Goal: Task Accomplishment & Management: Complete application form

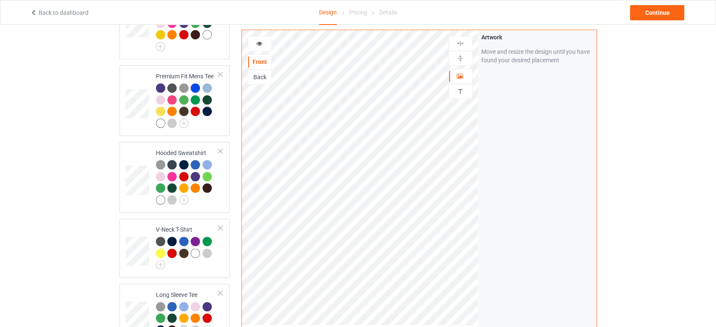
scroll to position [282, 0]
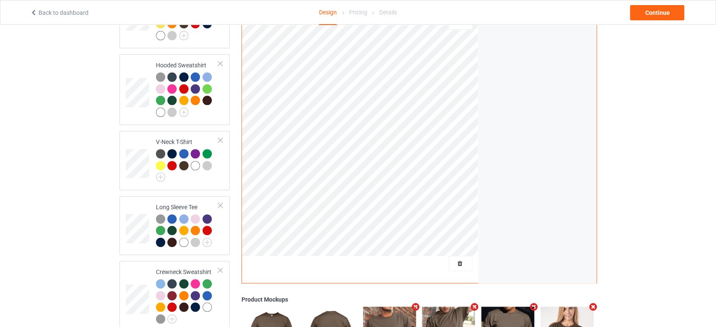
click at [466, 259] on div at bounding box center [460, 263] width 23 height 8
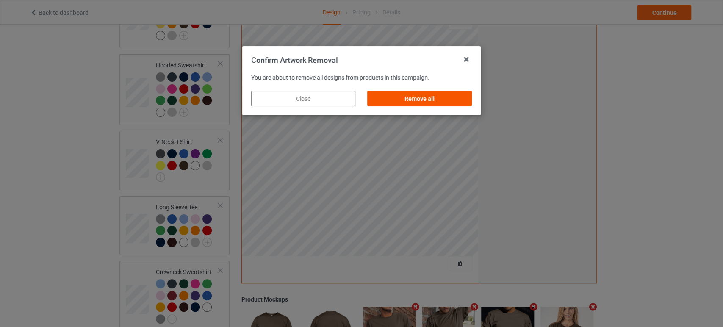
click at [444, 104] on div "Remove all" at bounding box center [420, 98] width 104 height 15
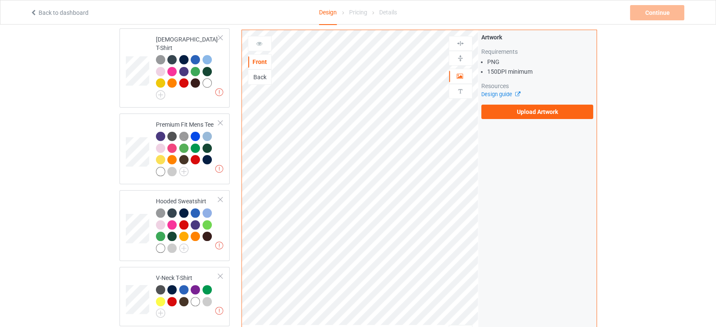
scroll to position [94, 0]
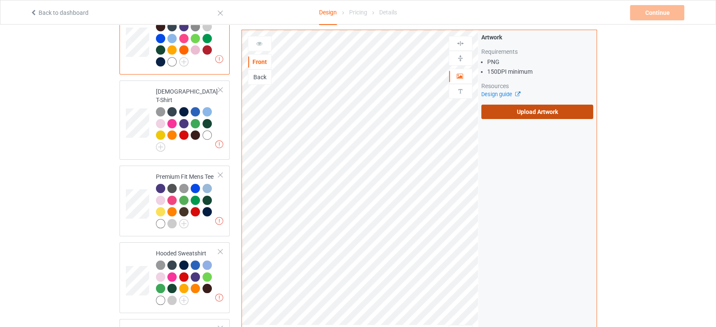
click at [503, 112] on label "Upload Artwork" at bounding box center [537, 112] width 112 height 14
click at [0, 0] on input "Upload Artwork" at bounding box center [0, 0] width 0 height 0
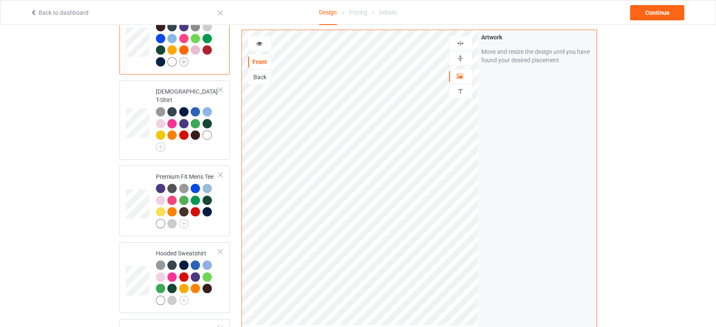
click at [185, 62] on img at bounding box center [183, 61] width 9 height 9
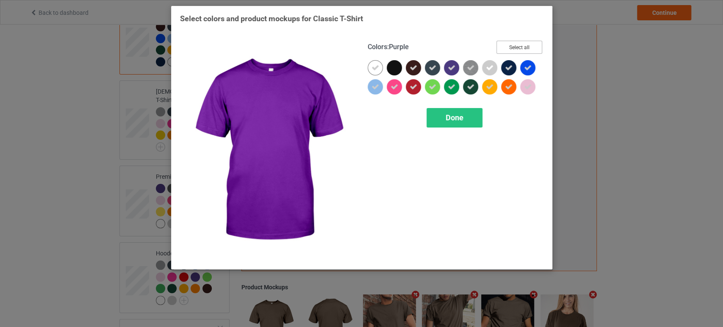
drag, startPoint x: 506, startPoint y: 47, endPoint x: 492, endPoint y: 75, distance: 31.1
click at [506, 46] on button "Select all" at bounding box center [519, 47] width 46 height 13
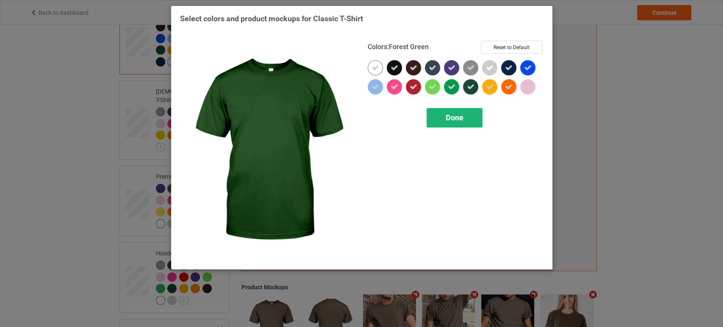
click at [473, 114] on div "Done" at bounding box center [454, 117] width 56 height 19
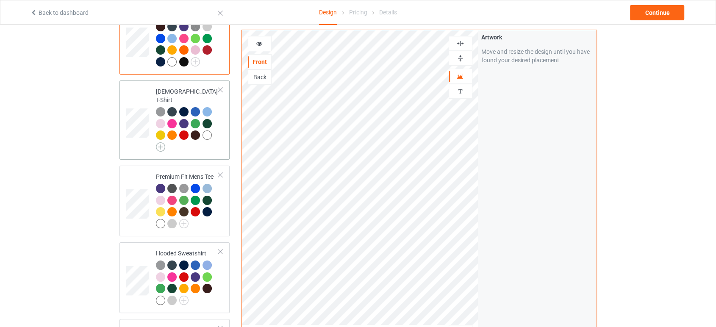
click at [160, 142] on img at bounding box center [160, 146] width 9 height 9
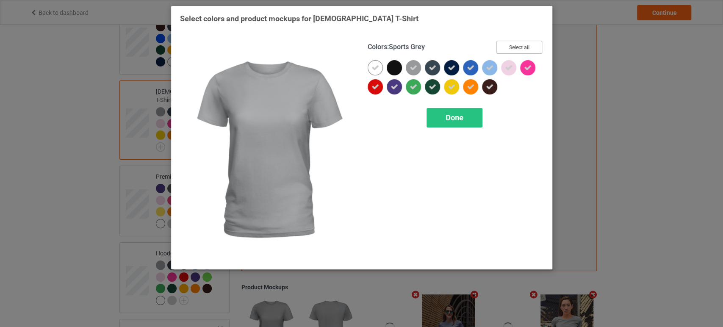
click at [509, 49] on button "Select all" at bounding box center [519, 47] width 46 height 13
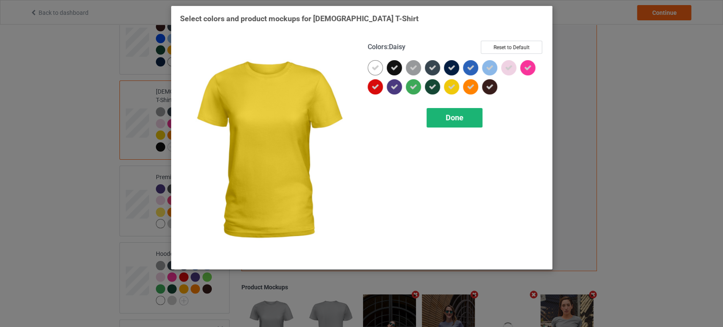
click at [463, 108] on div "Done" at bounding box center [454, 117] width 56 height 19
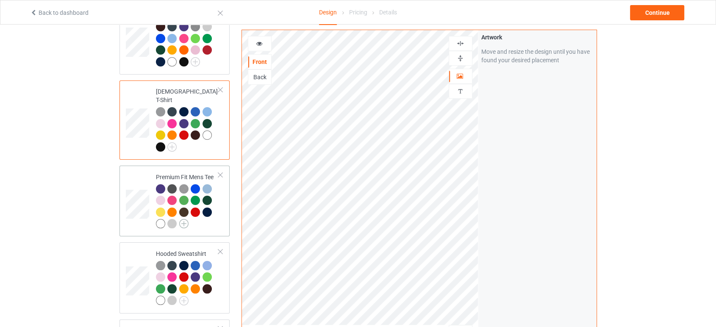
click at [181, 219] on img at bounding box center [183, 223] width 9 height 9
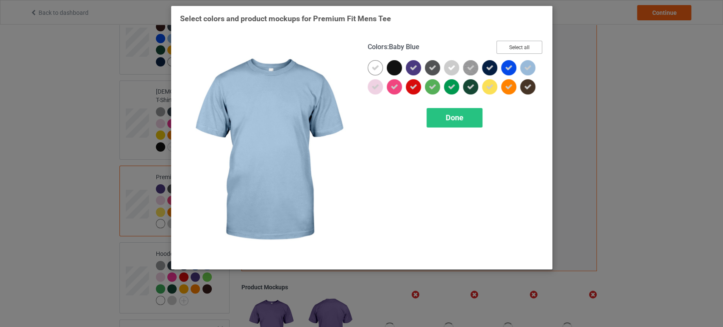
click at [534, 46] on button "Select all" at bounding box center [519, 47] width 46 height 13
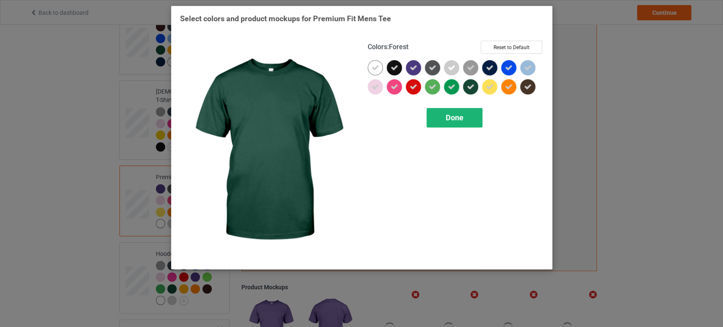
click at [463, 115] on span "Done" at bounding box center [454, 117] width 18 height 9
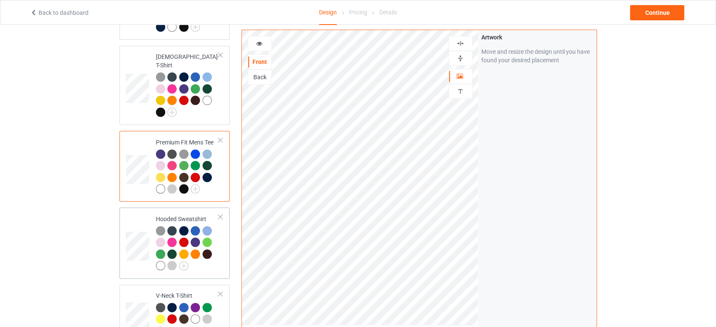
scroll to position [141, 0]
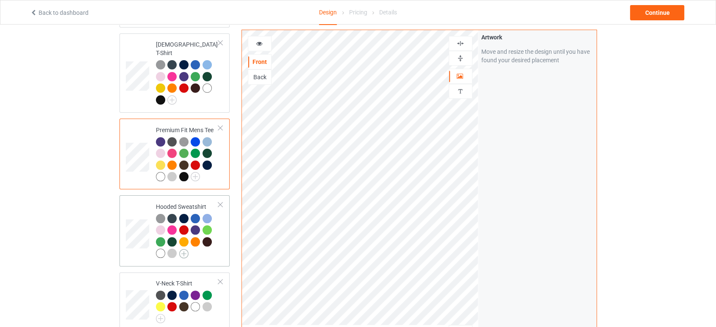
click at [181, 249] on img at bounding box center [183, 253] width 9 height 9
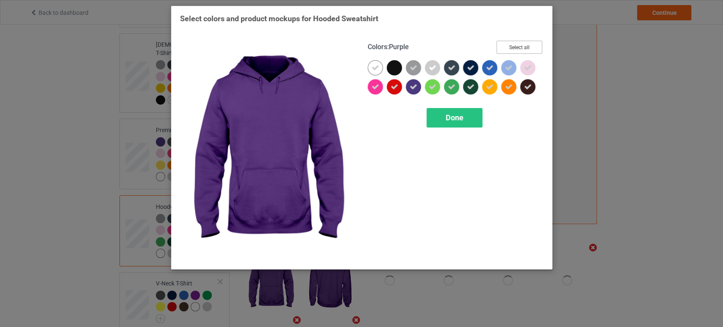
drag, startPoint x: 512, startPoint y: 45, endPoint x: 486, endPoint y: 68, distance: 34.2
click at [512, 46] on button "Select all" at bounding box center [519, 47] width 46 height 13
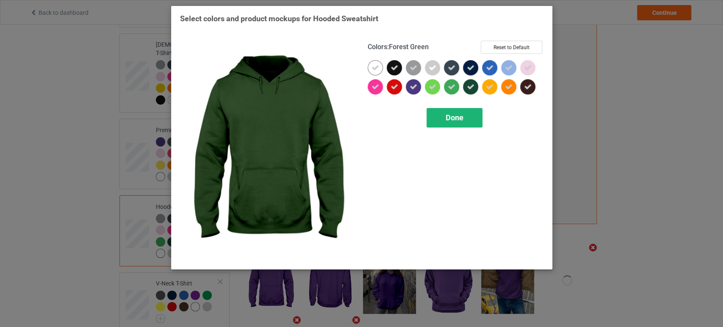
click at [459, 113] on span "Done" at bounding box center [454, 117] width 18 height 9
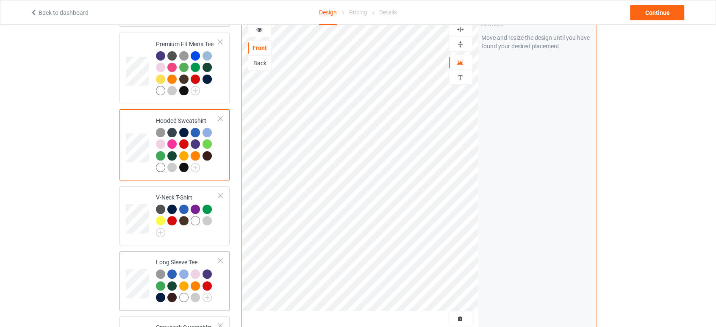
scroll to position [235, 0]
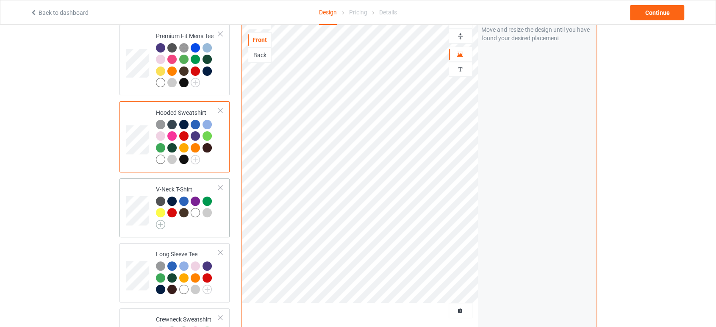
click at [156, 220] on img at bounding box center [160, 224] width 9 height 9
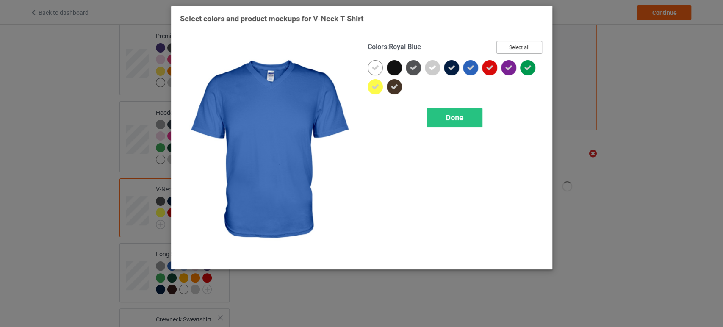
click at [506, 44] on button "Select all" at bounding box center [519, 47] width 46 height 13
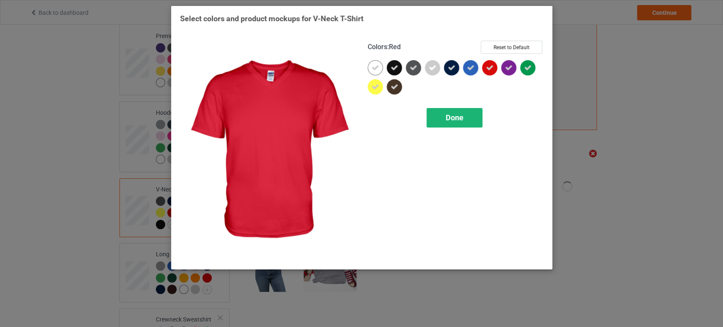
click at [459, 121] on span "Done" at bounding box center [454, 117] width 18 height 9
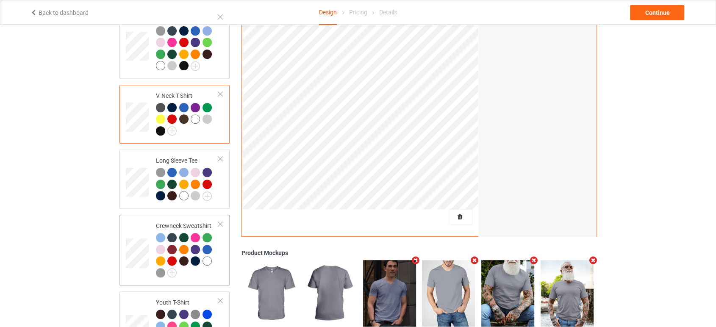
scroll to position [329, 0]
click at [210, 191] on img at bounding box center [206, 195] width 9 height 9
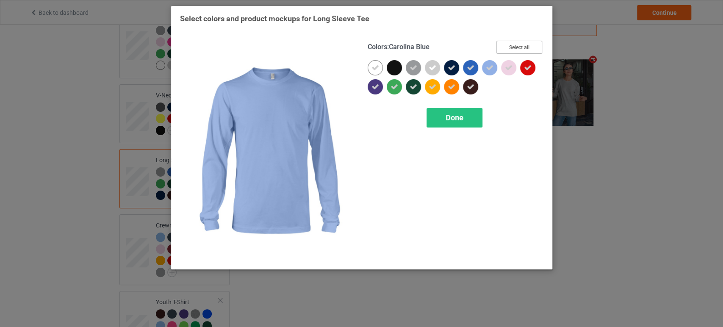
click at [512, 46] on button "Select all" at bounding box center [519, 47] width 46 height 13
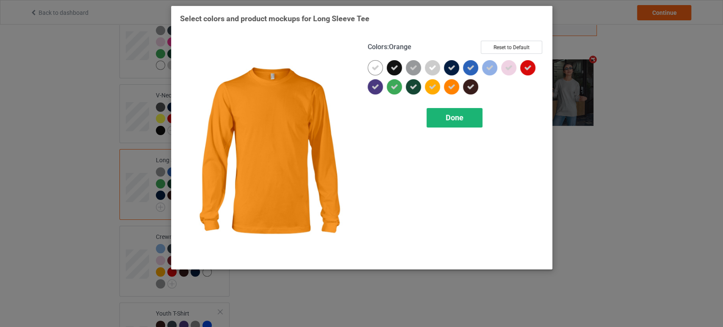
click at [443, 110] on div "Done" at bounding box center [454, 117] width 56 height 19
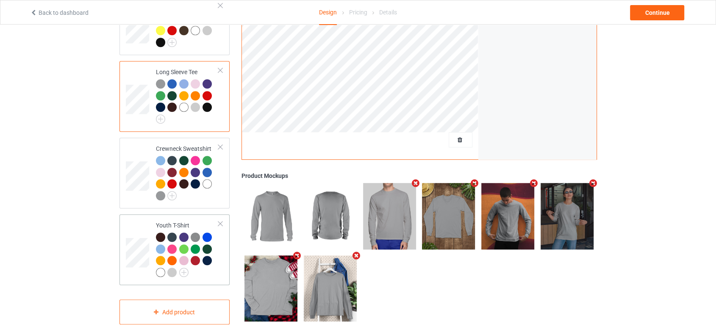
scroll to position [423, 0]
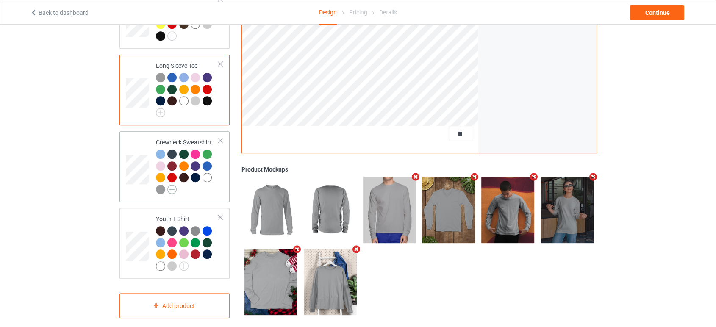
click at [170, 185] on img at bounding box center [171, 189] width 9 height 9
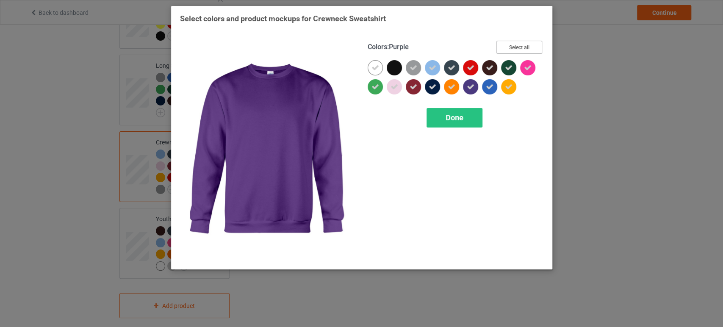
click at [520, 49] on button "Select all" at bounding box center [519, 47] width 46 height 13
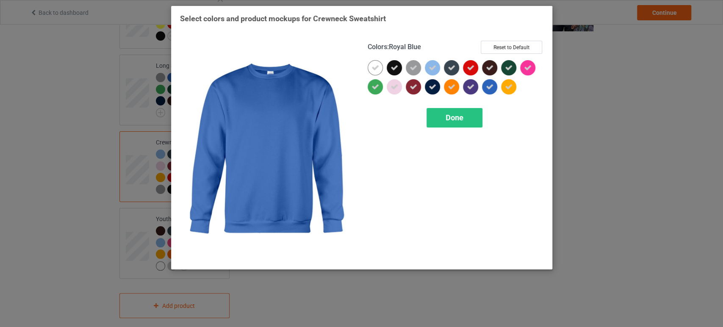
drag, startPoint x: 470, startPoint y: 114, endPoint x: 410, endPoint y: 140, distance: 64.9
click at [469, 115] on div "Done" at bounding box center [454, 117] width 56 height 19
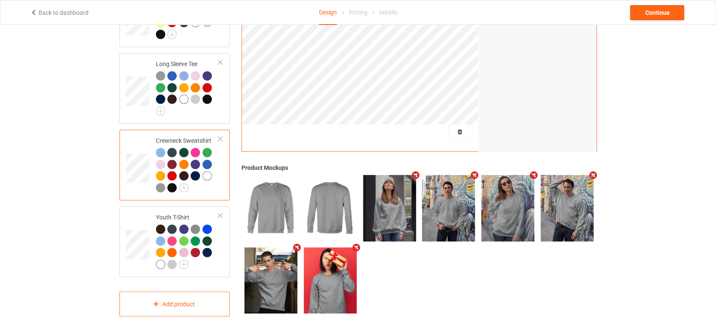
scroll to position [426, 0]
click at [185, 259] on img at bounding box center [183, 263] width 9 height 9
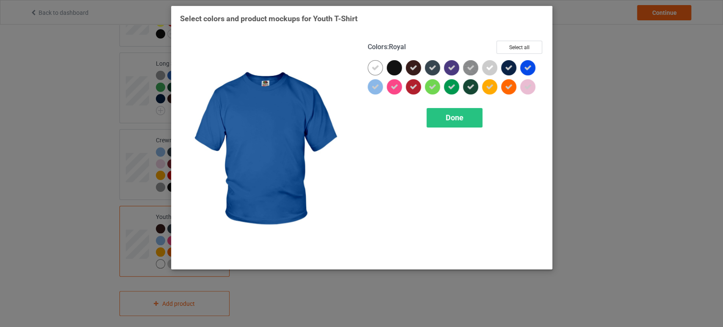
click at [533, 39] on div "Colors : Royal Select all Done" at bounding box center [456, 151] width 188 height 232
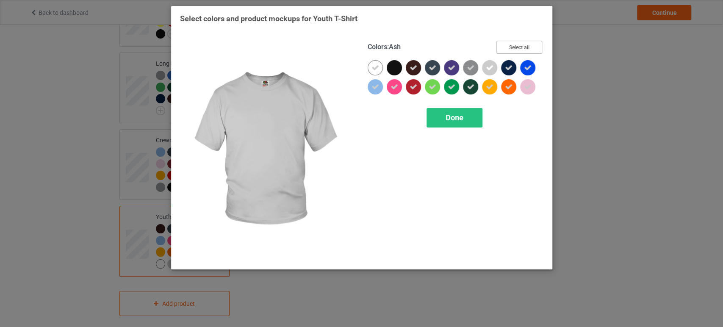
click at [516, 44] on button "Select all" at bounding box center [519, 47] width 46 height 13
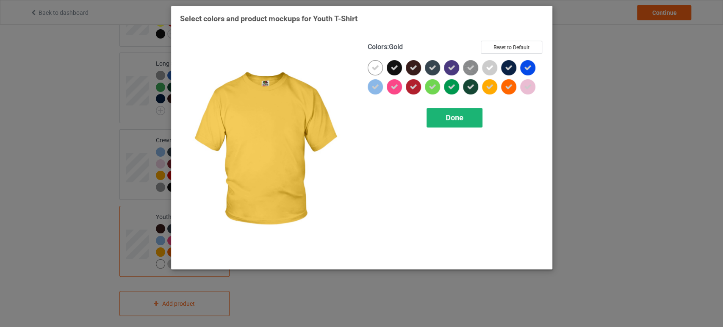
click at [472, 111] on div "Done" at bounding box center [454, 117] width 56 height 19
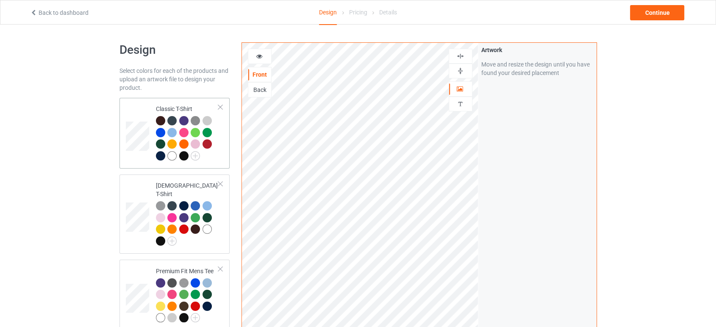
drag, startPoint x: 135, startPoint y: 107, endPoint x: 157, endPoint y: 112, distance: 23.0
click at [135, 107] on td at bounding box center [138, 133] width 25 height 64
click at [465, 73] on div at bounding box center [460, 71] width 23 height 8
click at [462, 70] on img at bounding box center [460, 71] width 8 height 8
click at [639, 11] on div "Continue" at bounding box center [657, 12] width 54 height 15
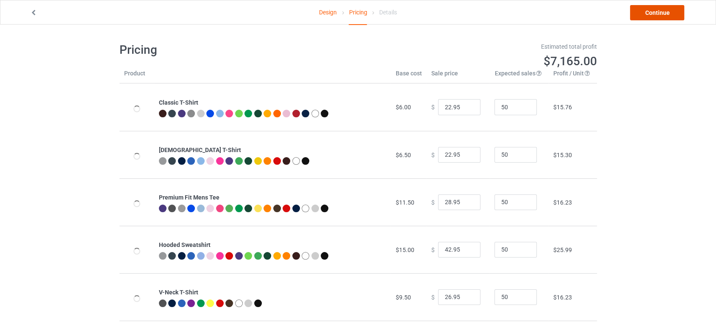
click at [647, 9] on link "Continue" at bounding box center [657, 12] width 54 height 15
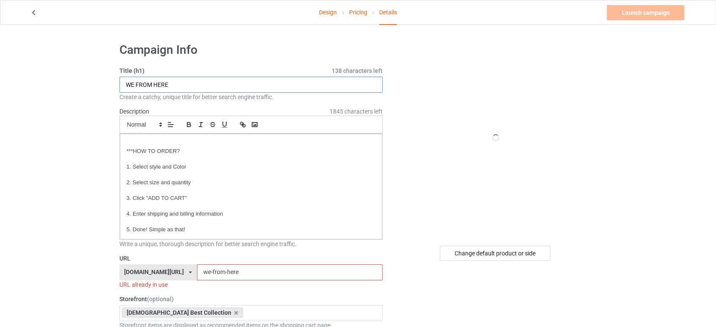
drag, startPoint x: 176, startPoint y: 84, endPoint x: 104, endPoint y: 87, distance: 71.6
drag, startPoint x: 244, startPoint y: 274, endPoint x: 176, endPoint y: 281, distance: 68.2
click at [176, 281] on div "URL trending24shop.com/ trending24shop.com/ teechip.com/ 6252750c3ec664004597e2…" at bounding box center [250, 271] width 263 height 35
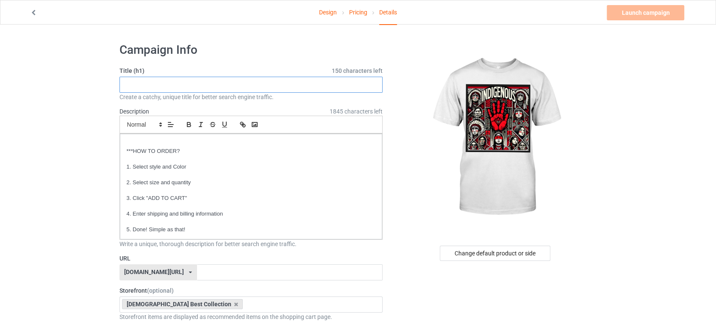
click at [158, 85] on input "text" at bounding box center [250, 85] width 263 height 16
paste input "INDIGENOUS"
type input "INDIGENOUS"
click at [216, 286] on label "Storefront (optional)" at bounding box center [250, 290] width 263 height 8
click at [217, 274] on input "text" at bounding box center [289, 272] width 185 height 16
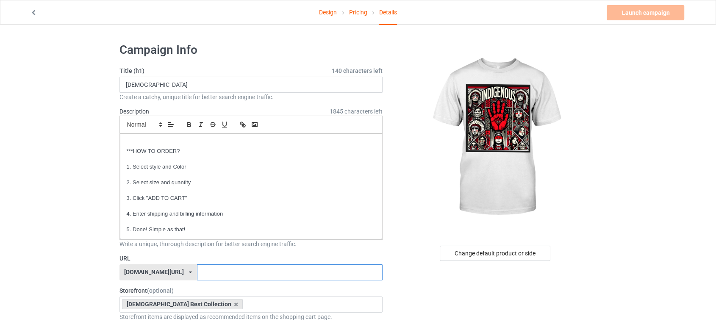
paste input "INDIGENOUS"
type input "INDIGENOUS4"
click at [522, 257] on div "Change default product or side" at bounding box center [495, 253] width 111 height 15
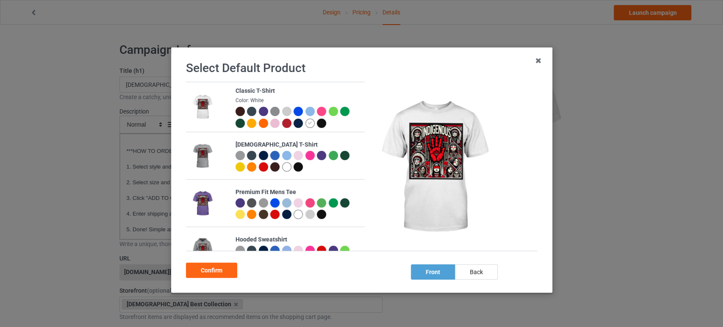
click at [317, 125] on div at bounding box center [321, 123] width 9 height 9
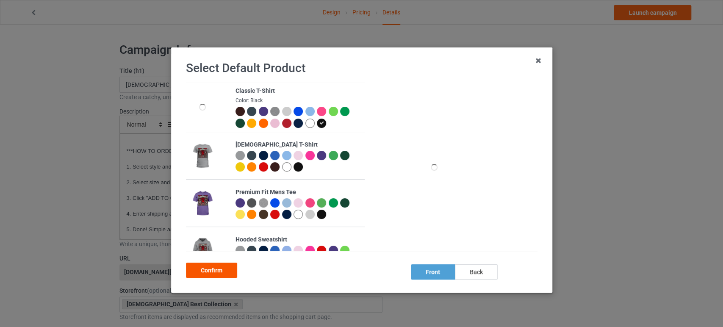
click at [221, 270] on div "Confirm" at bounding box center [211, 270] width 51 height 15
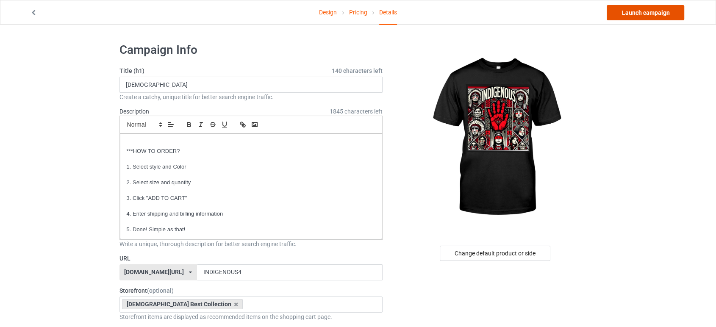
click at [621, 13] on link "Launch campaign" at bounding box center [644, 12] width 77 height 15
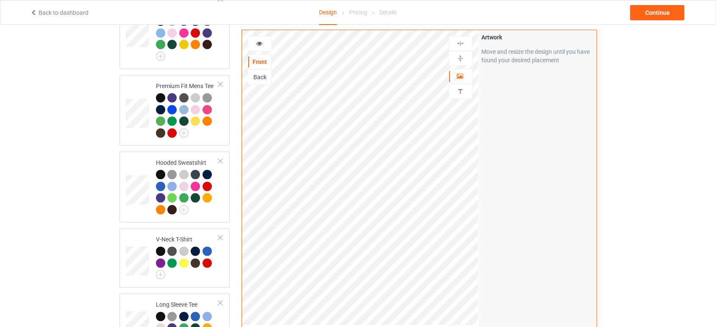
scroll to position [235, 0]
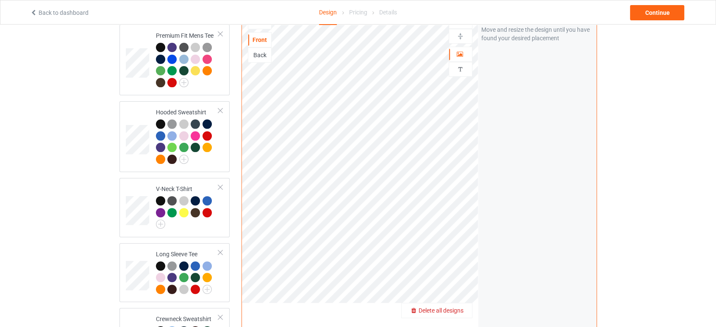
click at [454, 307] on span "Delete all designs" at bounding box center [440, 310] width 45 height 7
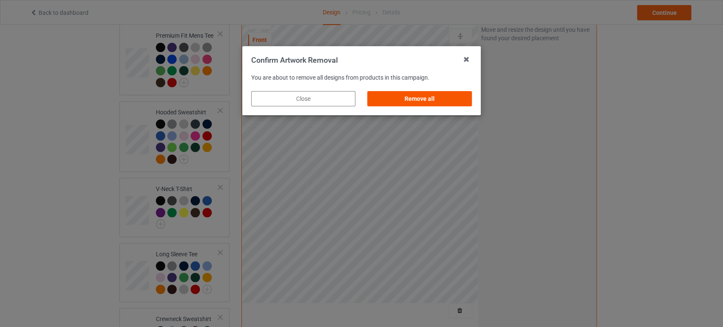
click at [451, 94] on div "Remove all" at bounding box center [420, 98] width 104 height 15
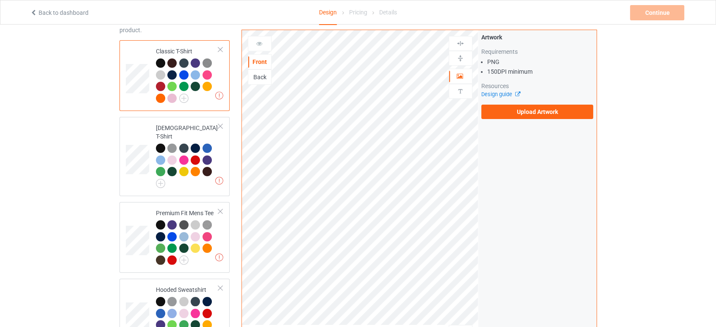
scroll to position [47, 0]
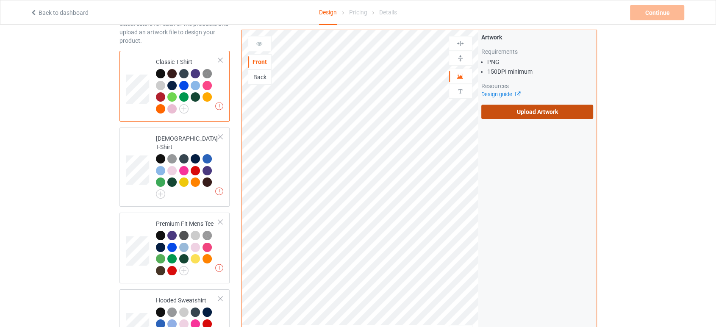
click at [542, 111] on label "Upload Artwork" at bounding box center [537, 112] width 112 height 14
click at [0, 0] on input "Upload Artwork" at bounding box center [0, 0] width 0 height 0
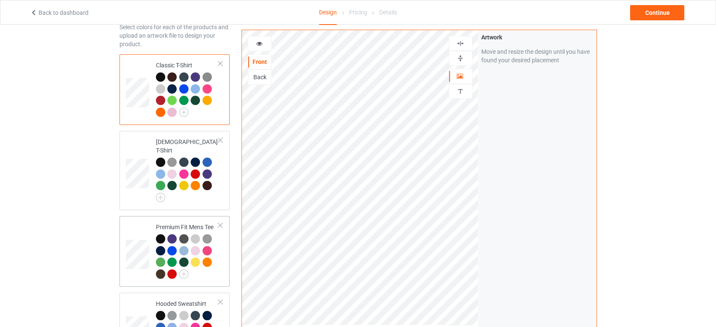
scroll to position [37, 0]
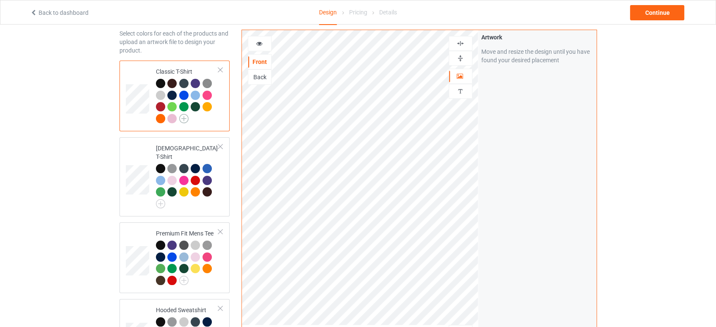
click at [186, 118] on img at bounding box center [183, 118] width 9 height 9
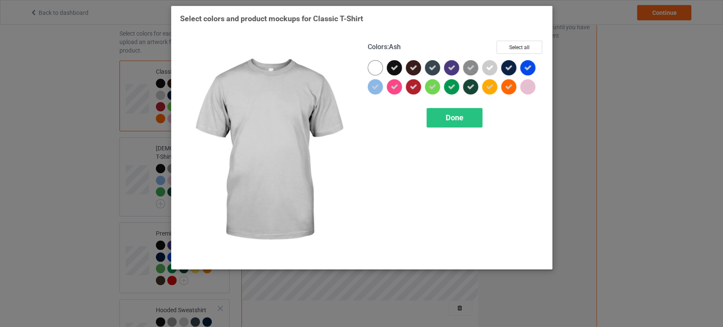
click at [484, 67] on div at bounding box center [489, 67] width 15 height 15
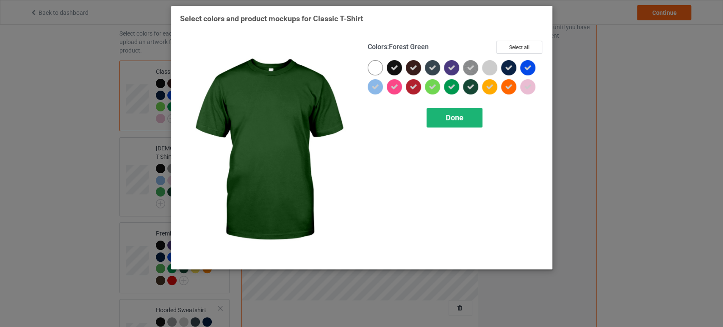
click at [470, 118] on div "Done" at bounding box center [454, 117] width 56 height 19
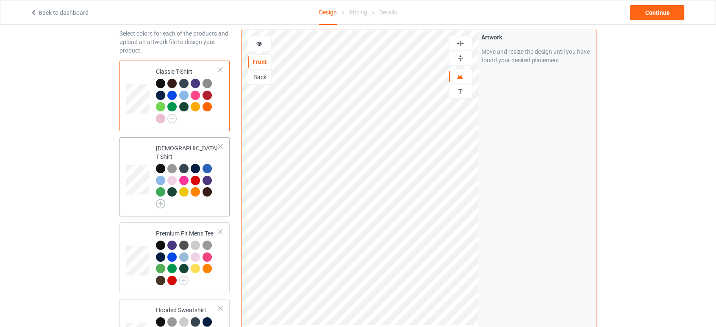
click at [163, 199] on img at bounding box center [160, 203] width 9 height 9
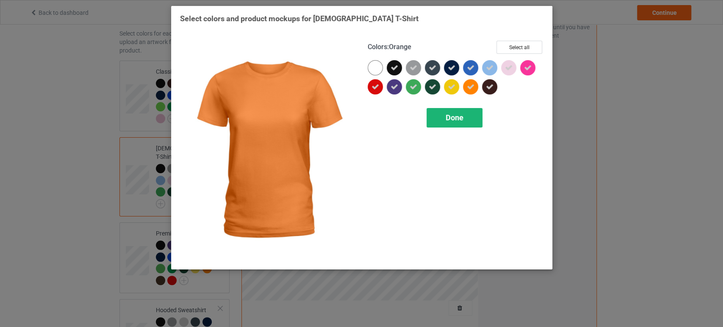
click at [443, 124] on div "Done" at bounding box center [454, 117] width 56 height 19
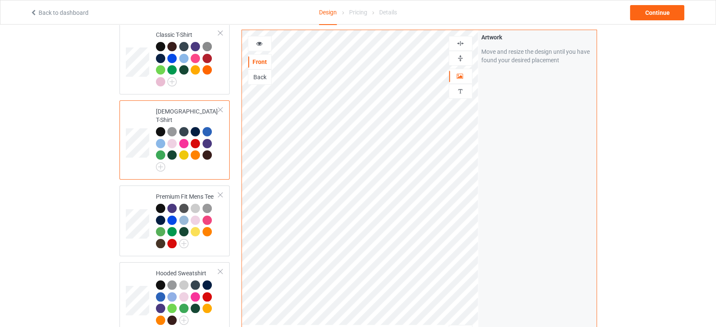
scroll to position [132, 0]
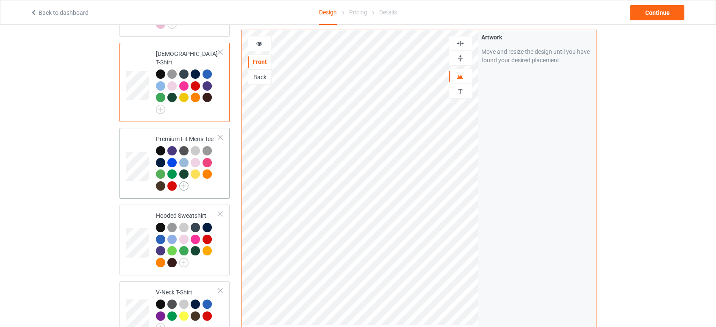
click at [186, 181] on img at bounding box center [183, 185] width 9 height 9
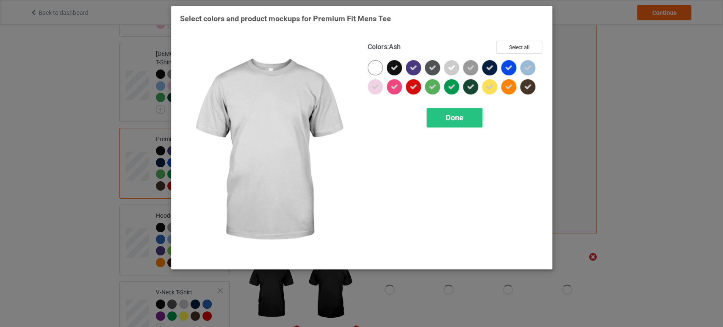
click at [448, 67] on icon at bounding box center [452, 68] width 8 height 8
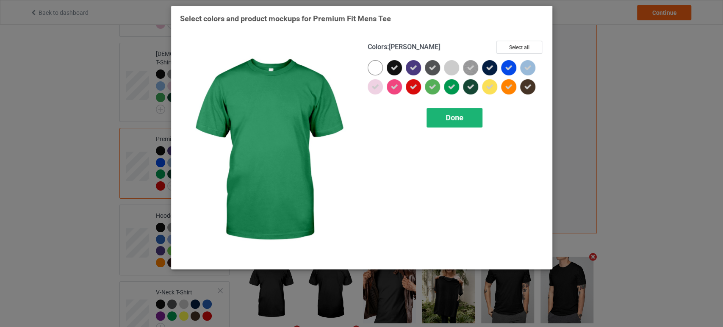
click at [456, 121] on span "Done" at bounding box center [454, 117] width 18 height 9
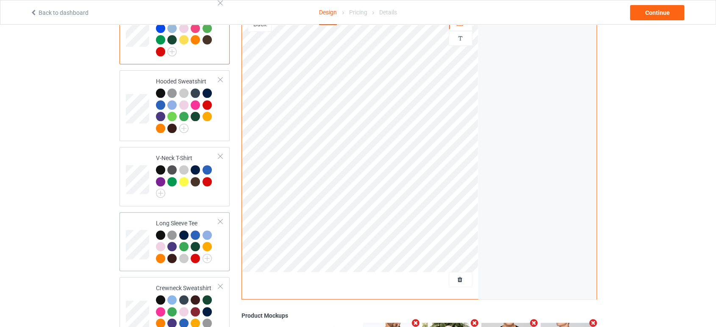
scroll to position [273, 0]
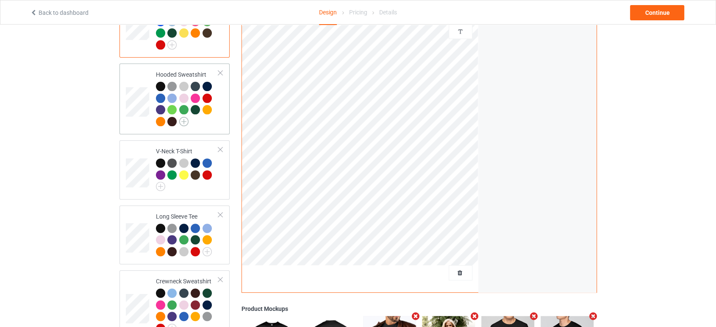
click at [185, 117] on img at bounding box center [183, 121] width 9 height 9
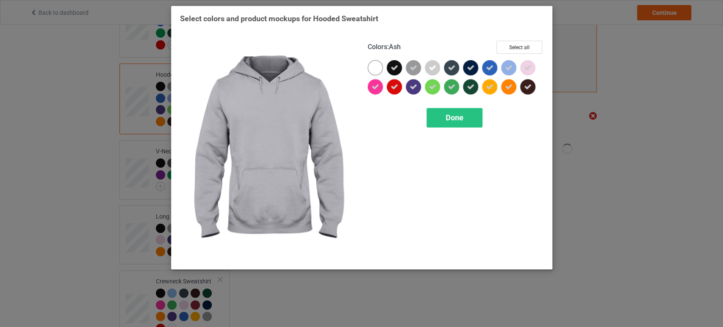
click at [429, 64] on icon at bounding box center [433, 68] width 8 height 8
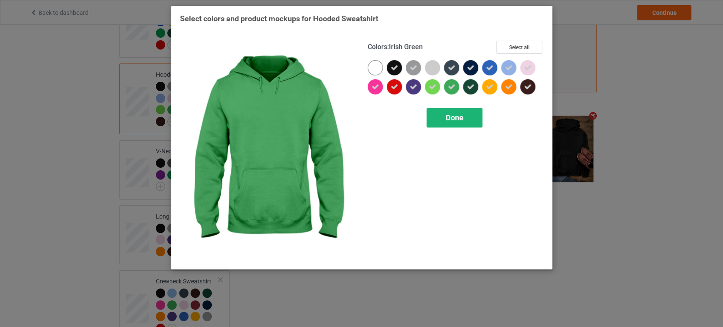
click at [454, 113] on span "Done" at bounding box center [454, 117] width 18 height 9
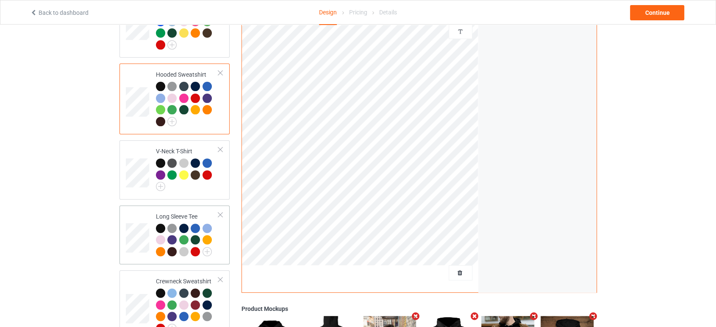
scroll to position [320, 0]
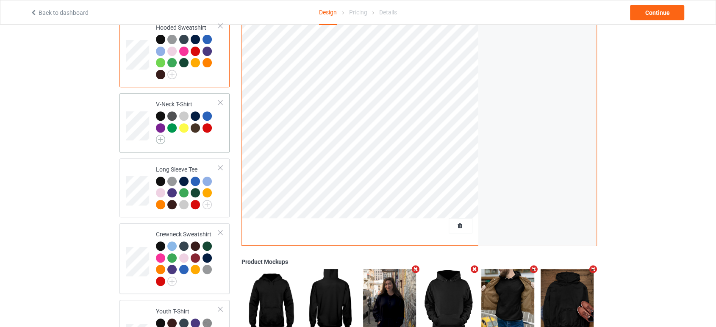
click at [163, 135] on img at bounding box center [160, 139] width 9 height 9
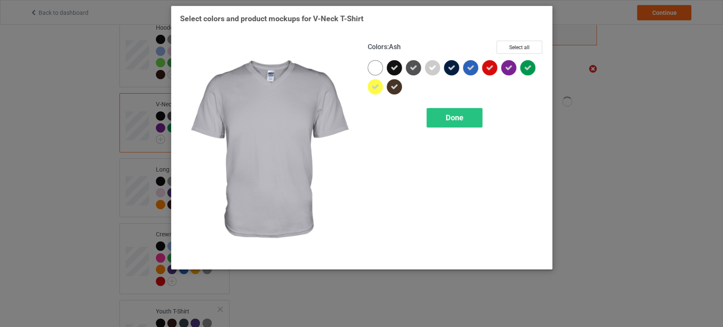
click at [434, 68] on icon at bounding box center [433, 68] width 8 height 8
click at [462, 135] on div "Colors : Ash Select all Done" at bounding box center [456, 151] width 188 height 232
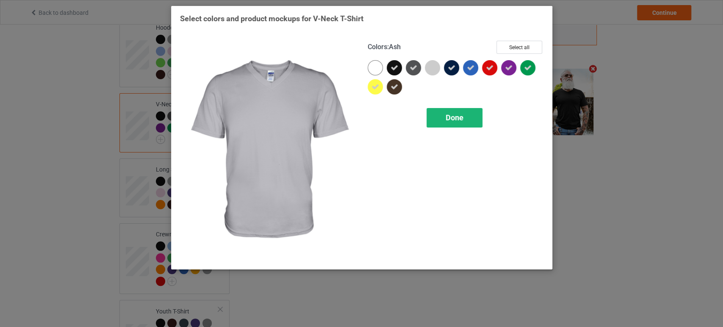
click at [461, 122] on div "Done" at bounding box center [454, 117] width 56 height 19
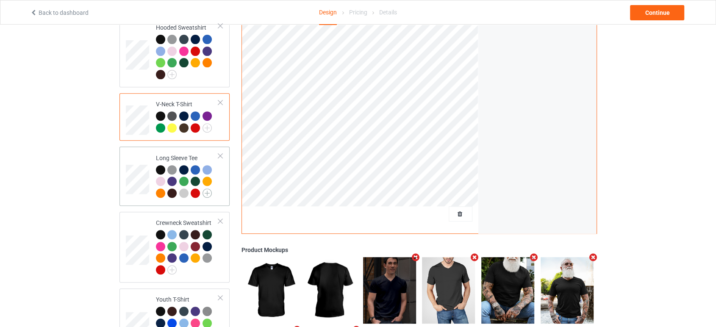
click at [206, 188] on img at bounding box center [206, 192] width 9 height 9
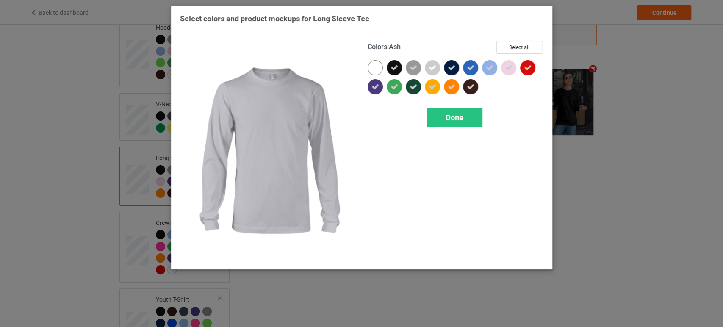
drag, startPoint x: 430, startPoint y: 66, endPoint x: 437, endPoint y: 84, distance: 18.6
click at [430, 66] on icon at bounding box center [433, 68] width 8 height 8
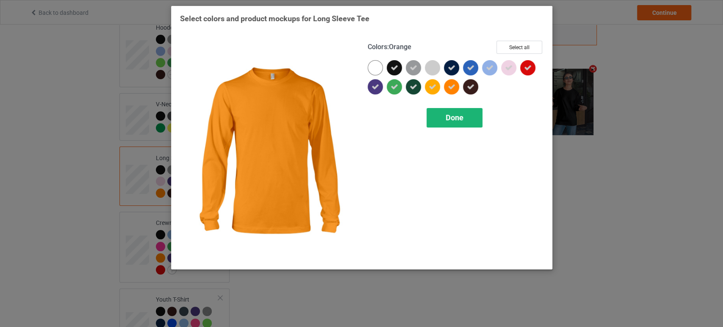
click at [454, 118] on span "Done" at bounding box center [454, 117] width 18 height 9
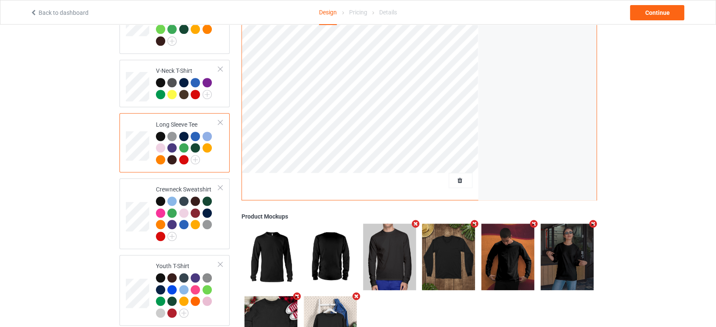
scroll to position [367, 0]
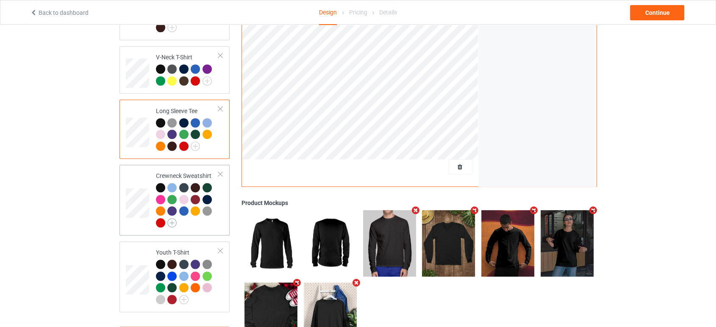
click at [169, 218] on img at bounding box center [171, 222] width 9 height 9
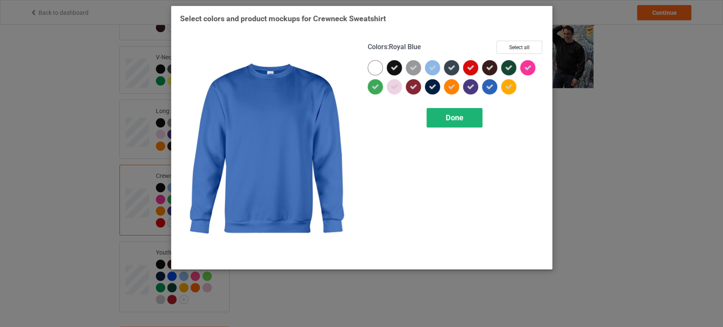
click at [444, 117] on div "Done" at bounding box center [454, 117] width 56 height 19
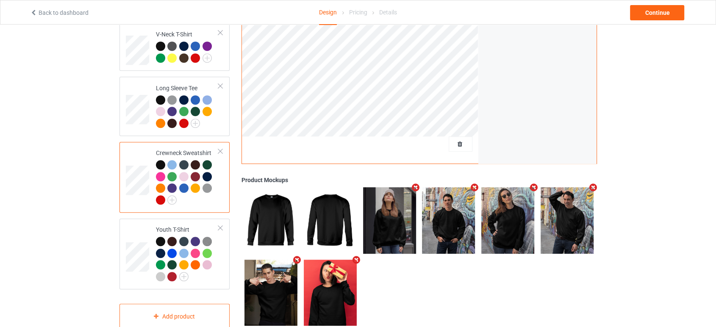
scroll to position [402, 0]
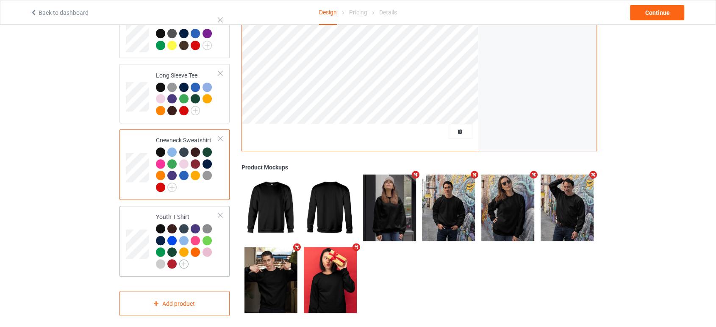
click at [183, 259] on img at bounding box center [183, 263] width 9 height 9
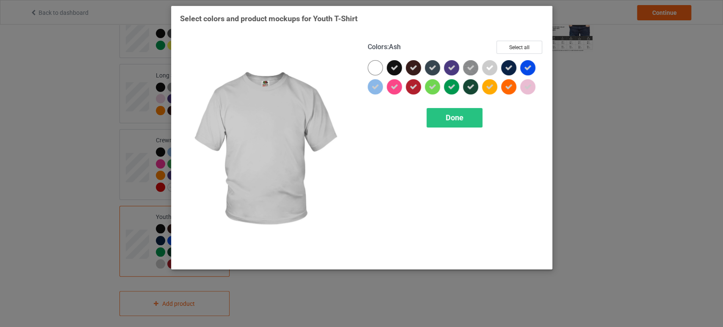
click at [486, 65] on icon at bounding box center [490, 68] width 8 height 8
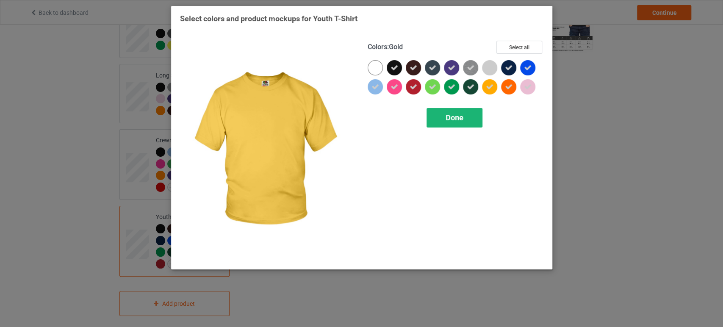
click at [474, 123] on div "Done" at bounding box center [454, 117] width 56 height 19
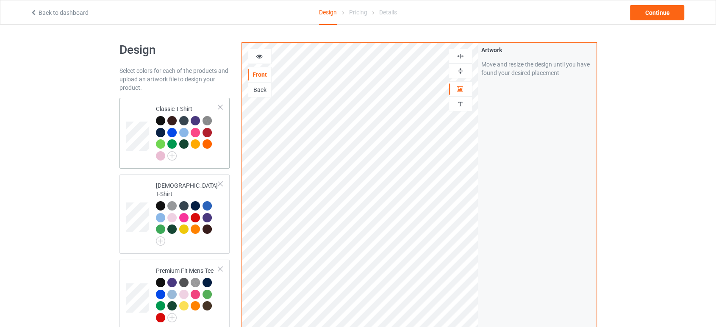
click at [140, 103] on td at bounding box center [138, 133] width 25 height 64
click at [672, 12] on div "Continue" at bounding box center [657, 12] width 54 height 15
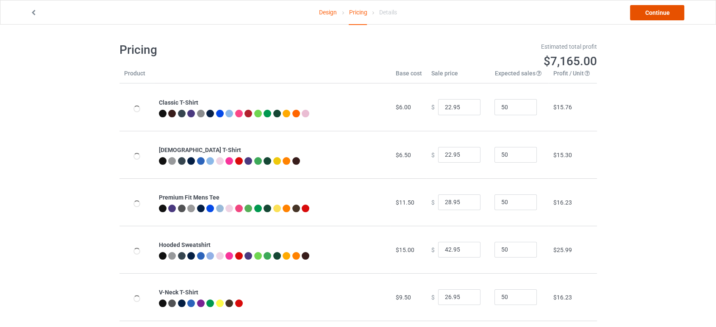
click at [639, 14] on link "Continue" at bounding box center [657, 12] width 54 height 15
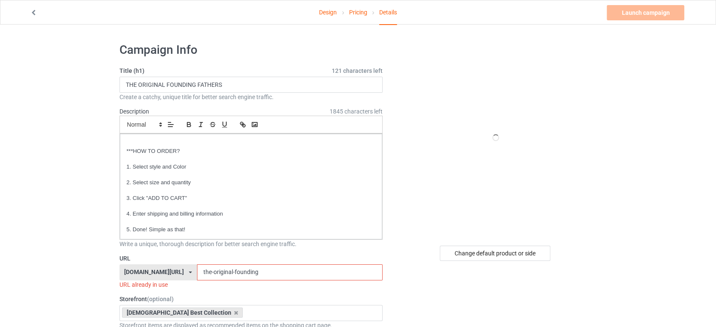
click at [282, 268] on input "the-original-founding" at bounding box center [289, 272] width 185 height 16
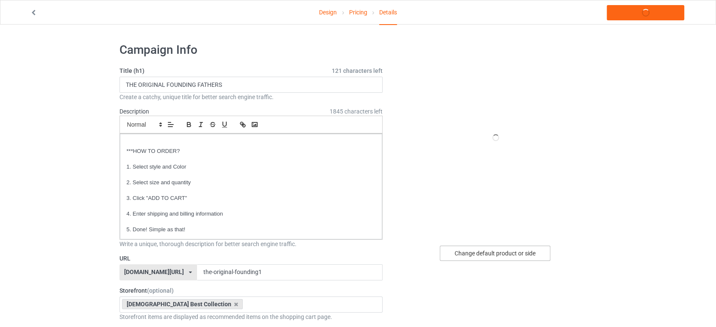
click at [468, 256] on div "Change default product or side" at bounding box center [495, 253] width 111 height 15
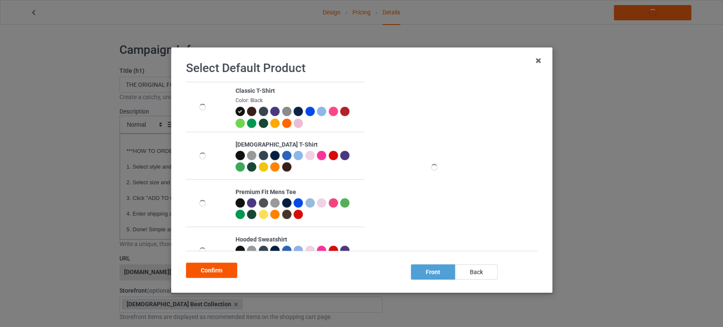
click at [205, 266] on div "Confirm" at bounding box center [211, 270] width 51 height 15
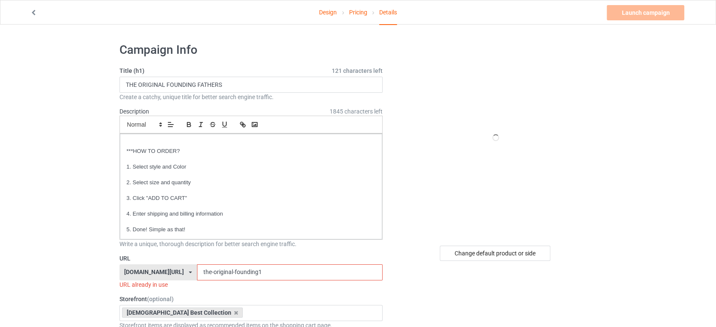
click at [272, 270] on input "the-original-founding1" at bounding box center [289, 272] width 185 height 16
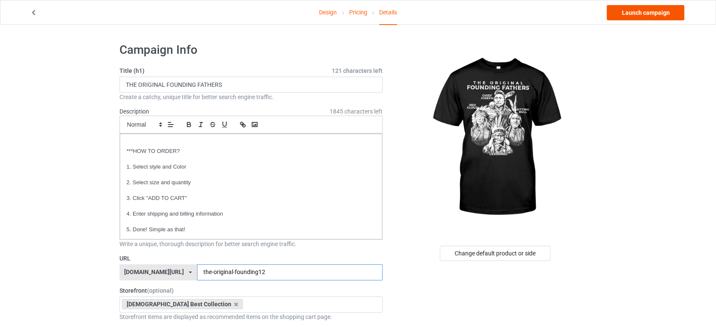
type input "the-original-founding12"
click at [665, 10] on link "Launch campaign" at bounding box center [644, 12] width 77 height 15
